Goal: Task Accomplishment & Management: Use online tool/utility

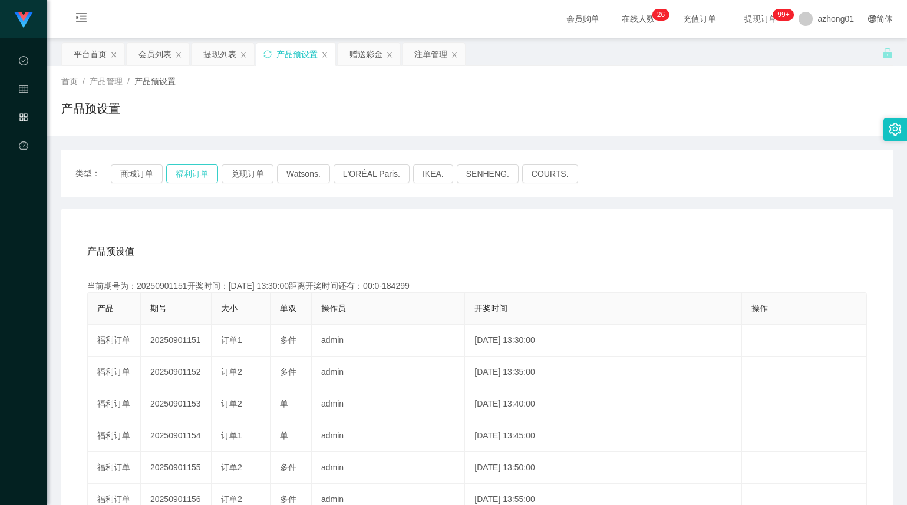
click at [203, 173] on button "福利订单" at bounding box center [192, 174] width 52 height 19
click at [146, 55] on div "会员列表" at bounding box center [155, 54] width 33 height 22
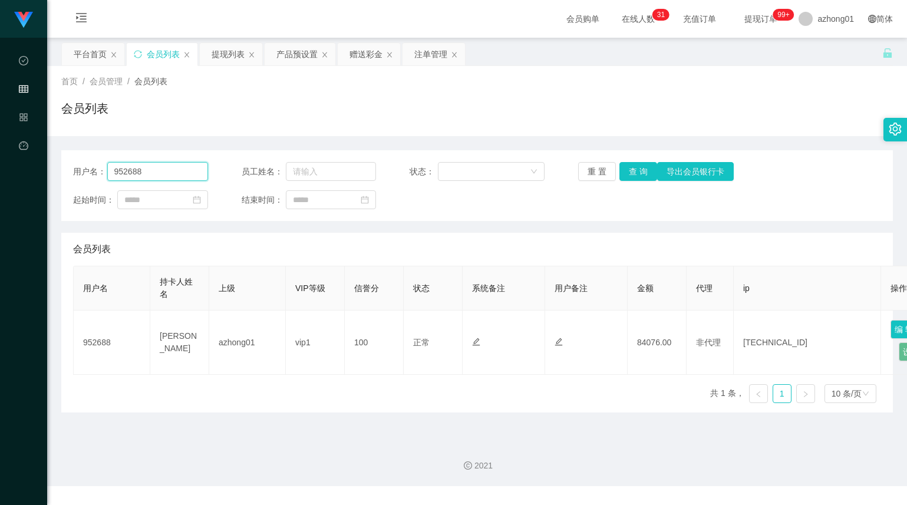
click at [175, 173] on input "952688" at bounding box center [157, 171] width 101 height 19
paste input "hwahwa"
type input "hwahwa"
click at [626, 167] on button "查 询" at bounding box center [639, 171] width 38 height 19
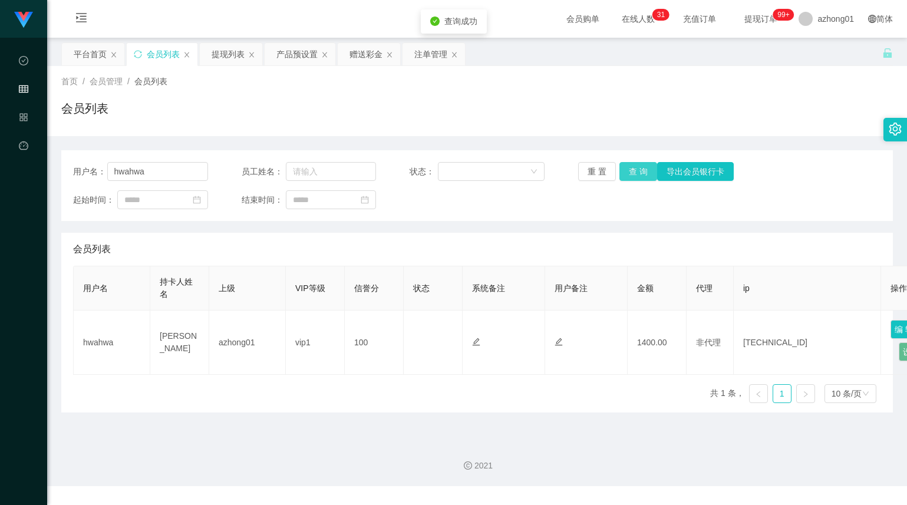
click at [626, 167] on button "查 询" at bounding box center [639, 171] width 38 height 19
click at [634, 163] on button "查 询" at bounding box center [639, 171] width 38 height 19
